Goal: Transaction & Acquisition: Purchase product/service

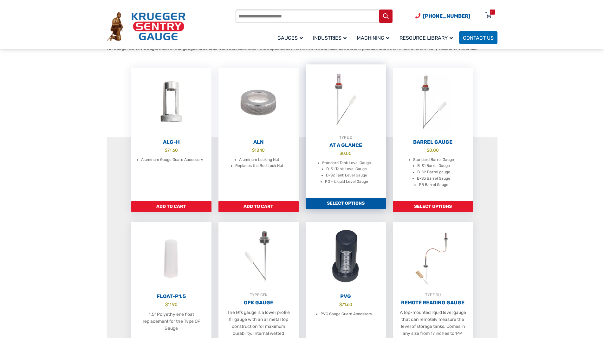
scroll to position [190, 0]
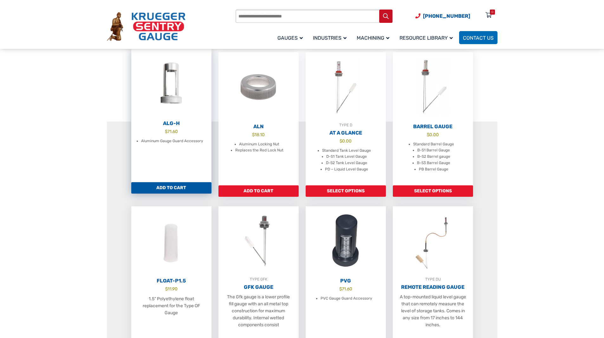
click at [182, 193] on link "Add to cart" at bounding box center [171, 187] width 80 height 11
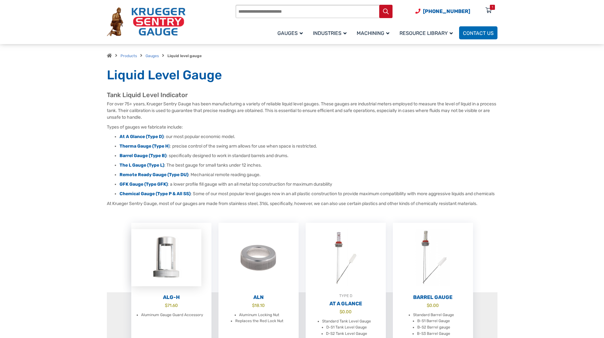
scroll to position [0, 0]
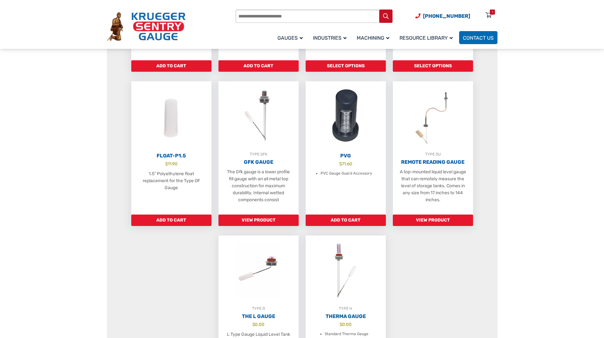
scroll to position [317, 0]
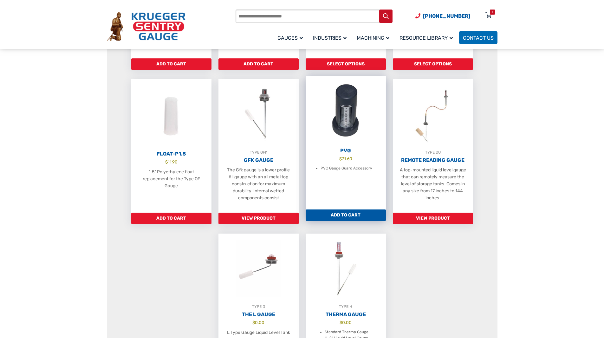
click at [340, 172] on li "PVC Gauge Guard Accessory" at bounding box center [347, 168] width 52 height 6
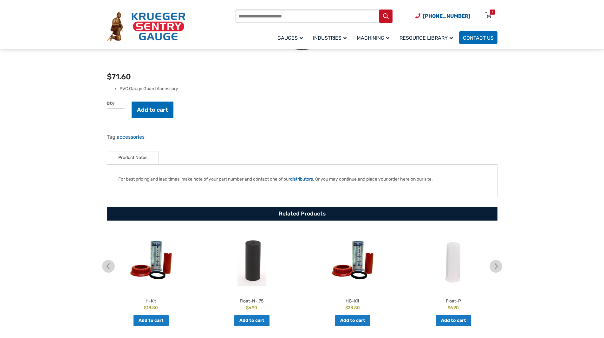
scroll to position [254, 0]
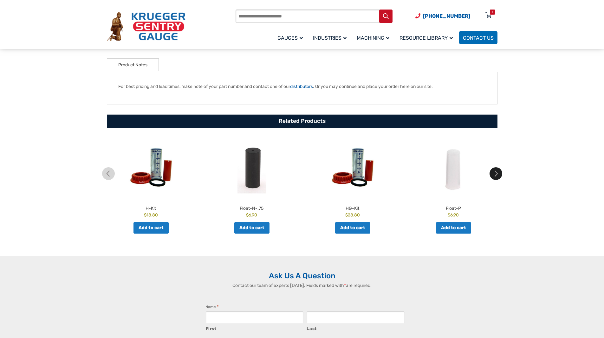
click at [498, 177] on img at bounding box center [496, 173] width 13 height 13
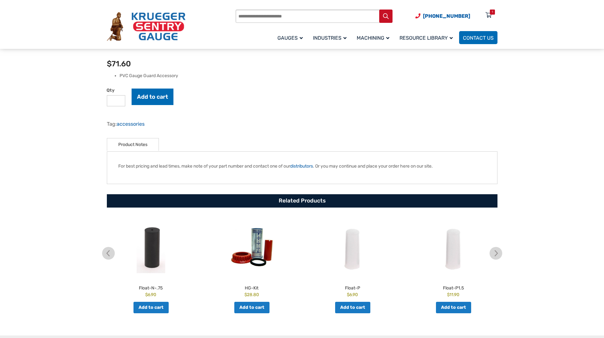
scroll to position [222, 0]
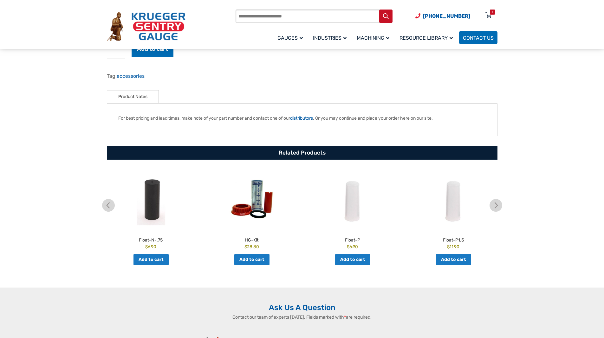
click at [139, 217] on img at bounding box center [151, 199] width 98 height 60
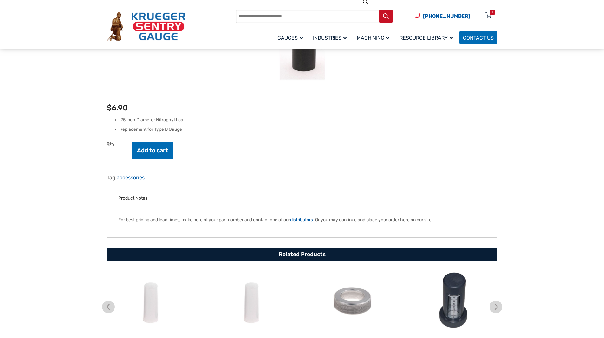
scroll to position [127, 0]
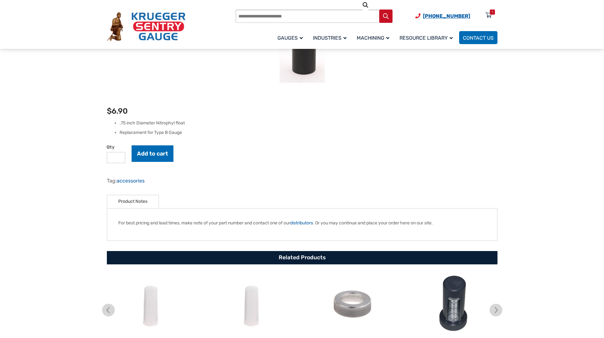
click at [448, 14] on span "[PHONE_NUMBER]" at bounding box center [446, 16] width 47 height 6
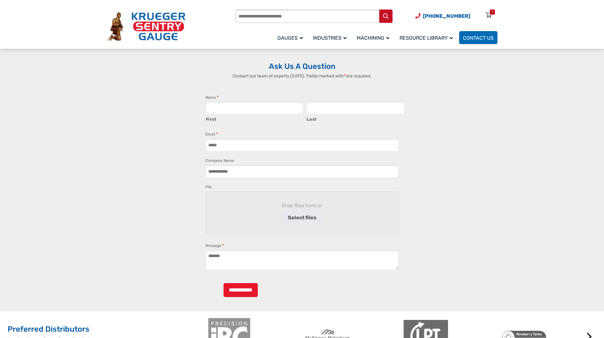
scroll to position [507, 0]
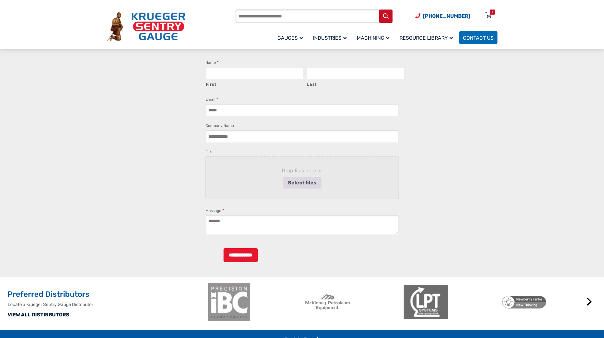
click at [299, 183] on button "Select files" at bounding box center [302, 182] width 39 height 11
